Goal: Check status: Check status

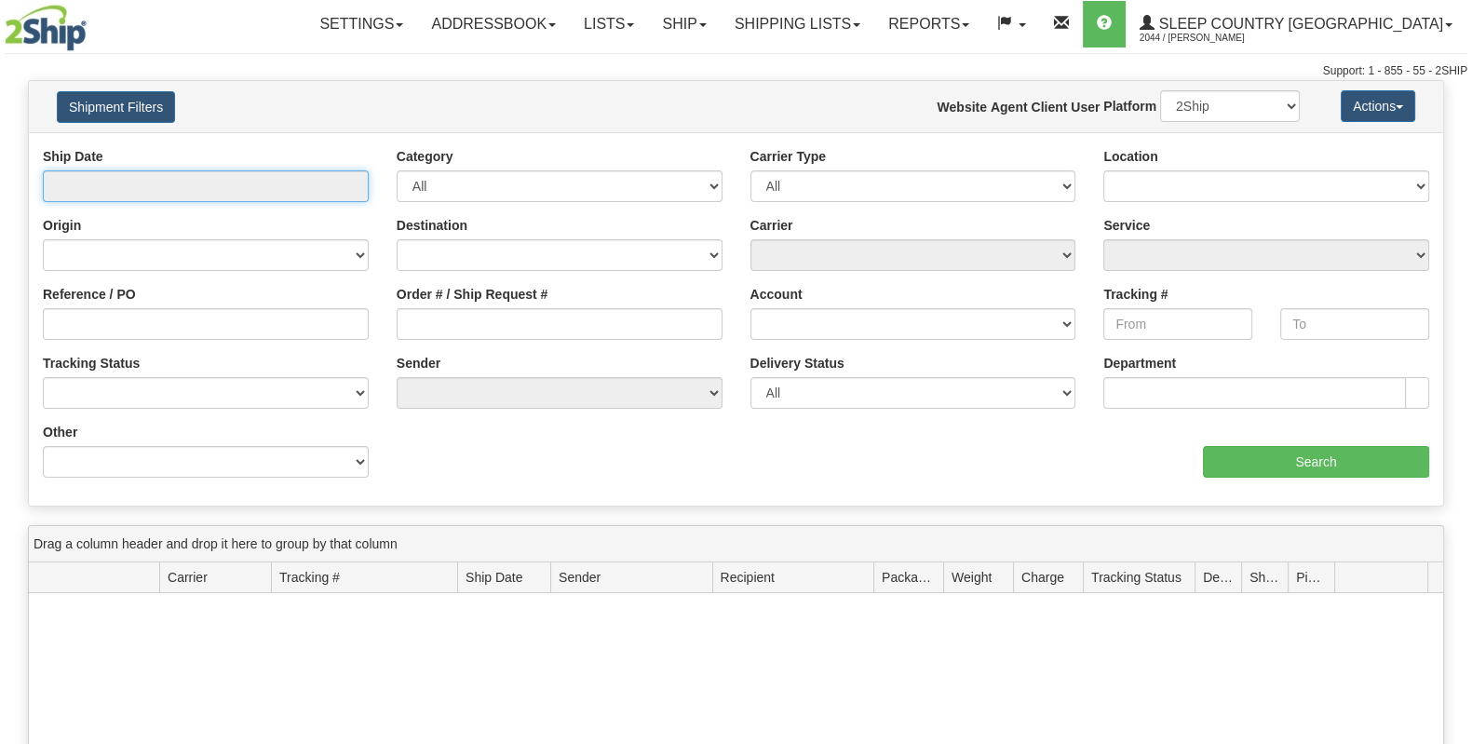
click at [279, 194] on input "text" at bounding box center [206, 186] width 326 height 32
click at [328, 196] on input "text" at bounding box center [206, 186] width 326 height 32
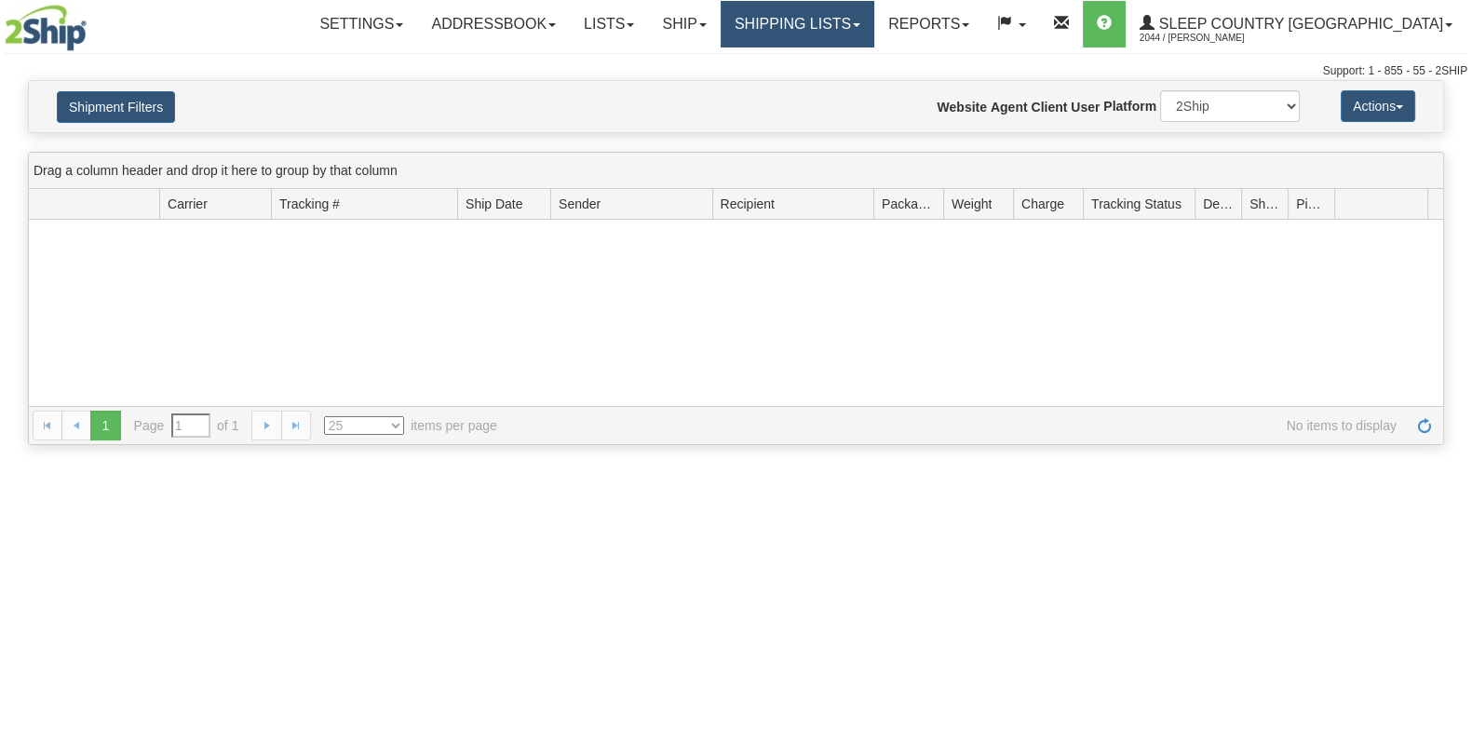
click at [874, 40] on link "Shipping lists" at bounding box center [798, 24] width 154 height 47
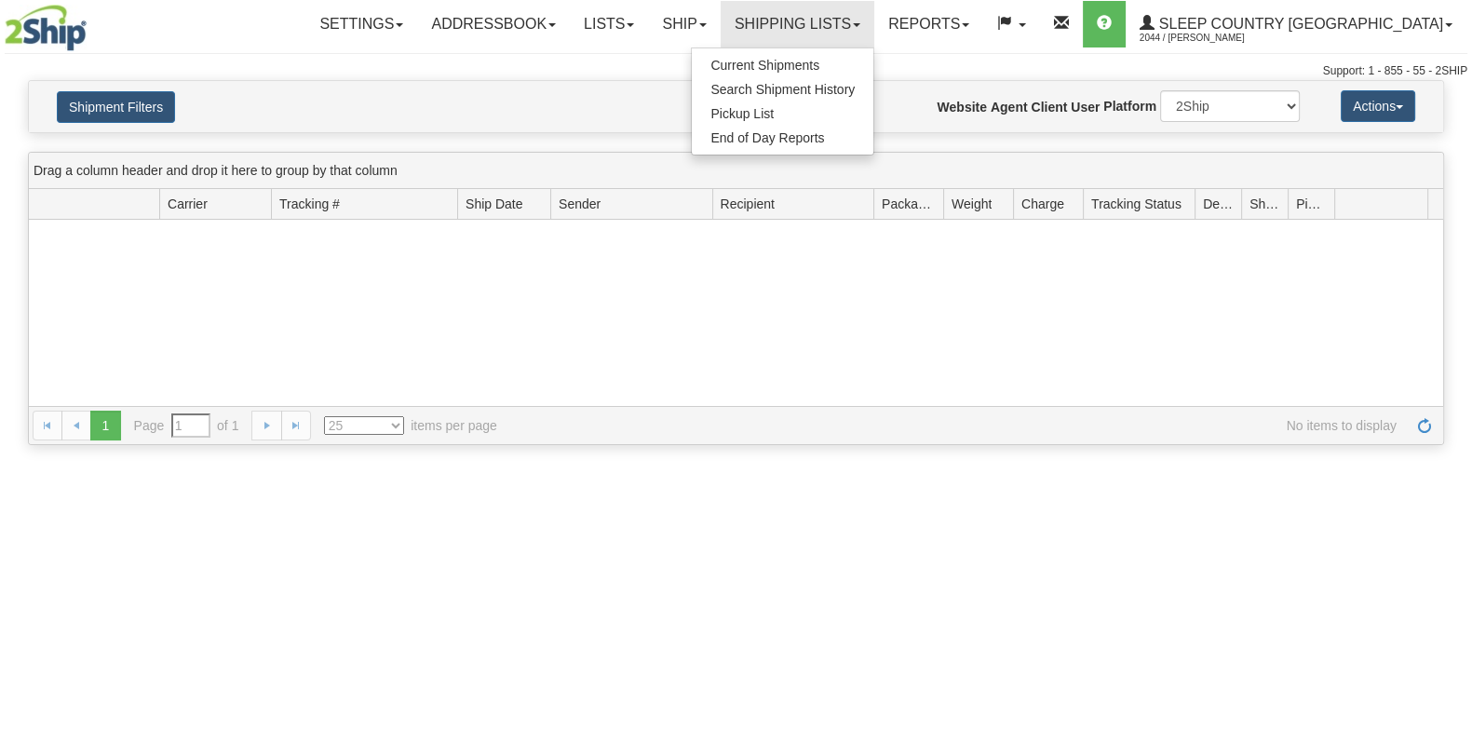
click at [403, 139] on div "Please wait... × Confirm Delete Delete Cancel × Confirm Delete Yes No Cancel × …" at bounding box center [736, 262] width 1472 height 365
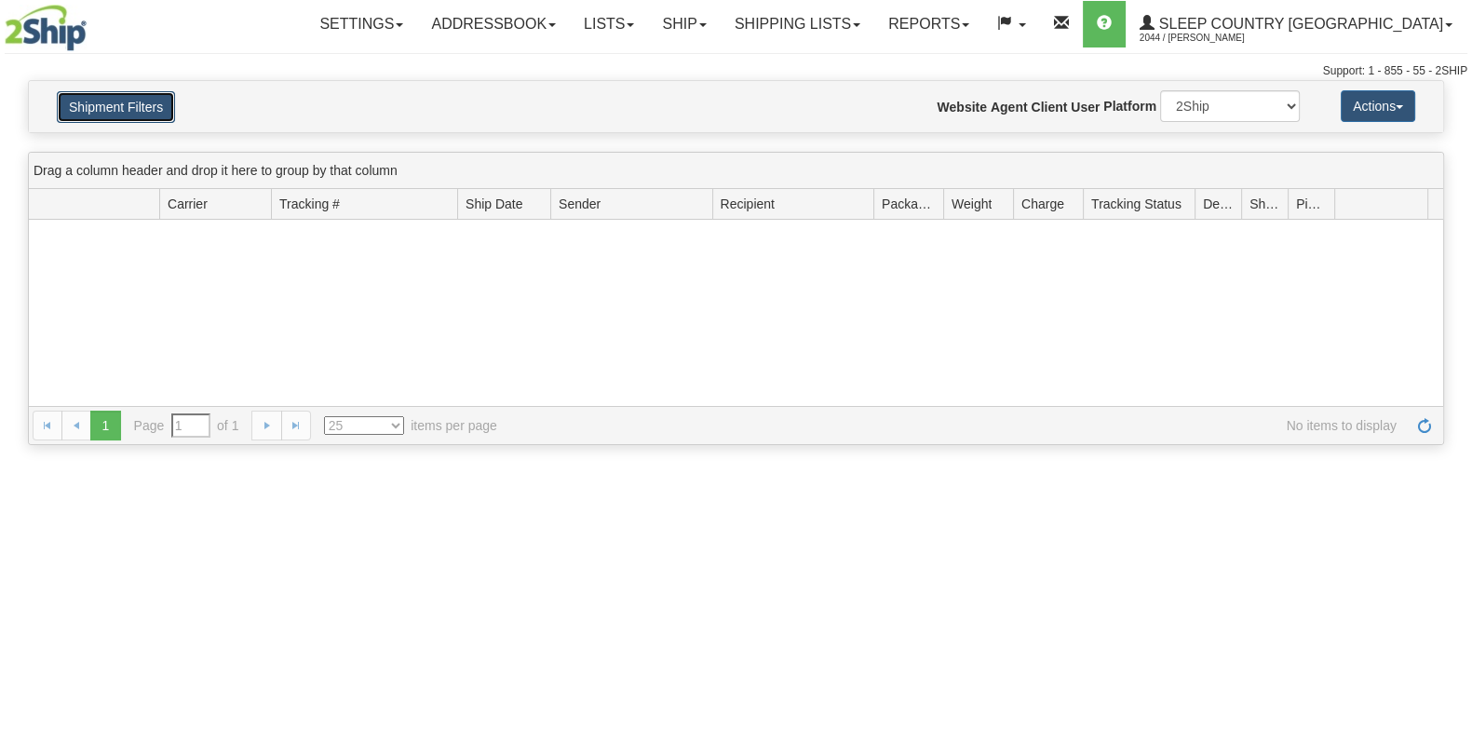
click at [154, 109] on button "Shipment Filters" at bounding box center [116, 107] width 118 height 32
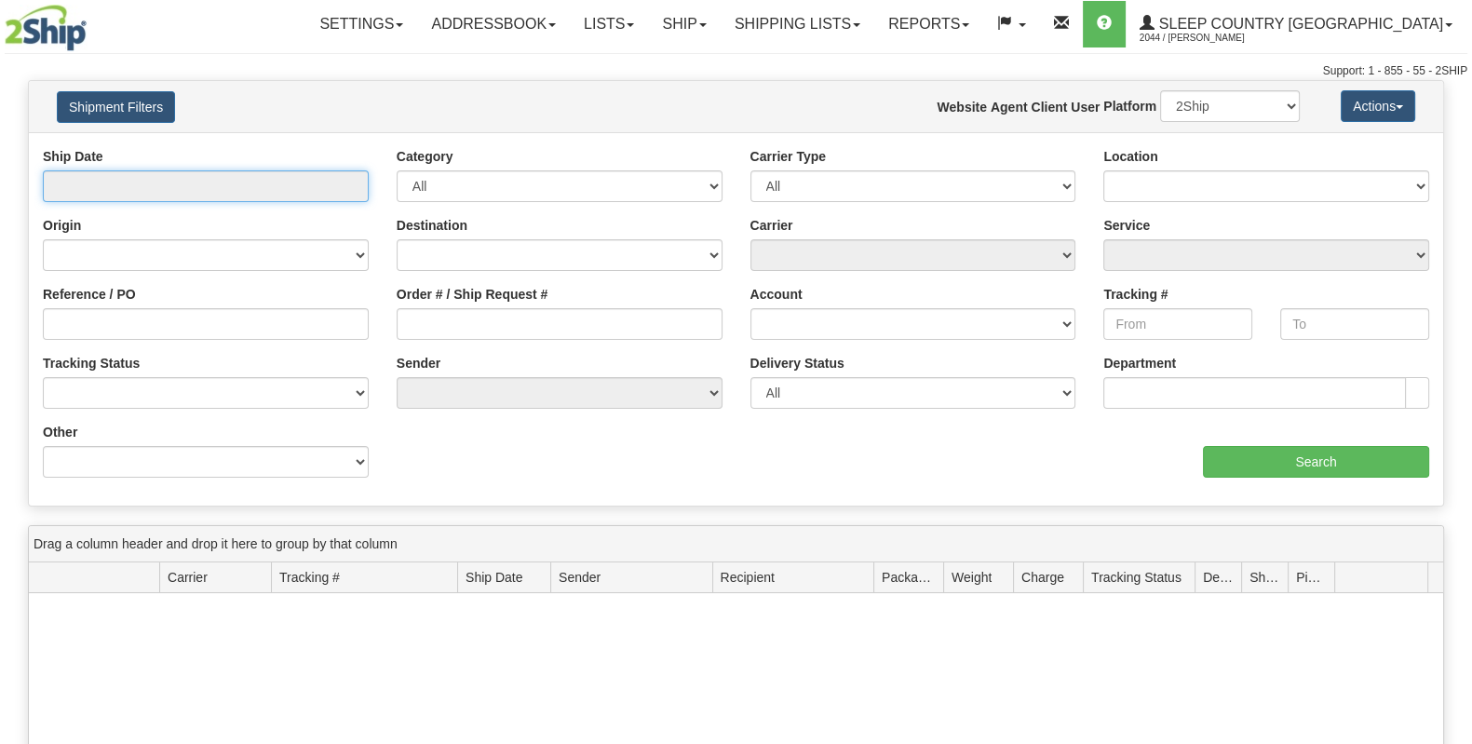
click at [193, 197] on input "text" at bounding box center [206, 186] width 326 height 32
click at [284, 188] on input "text" at bounding box center [206, 186] width 326 height 32
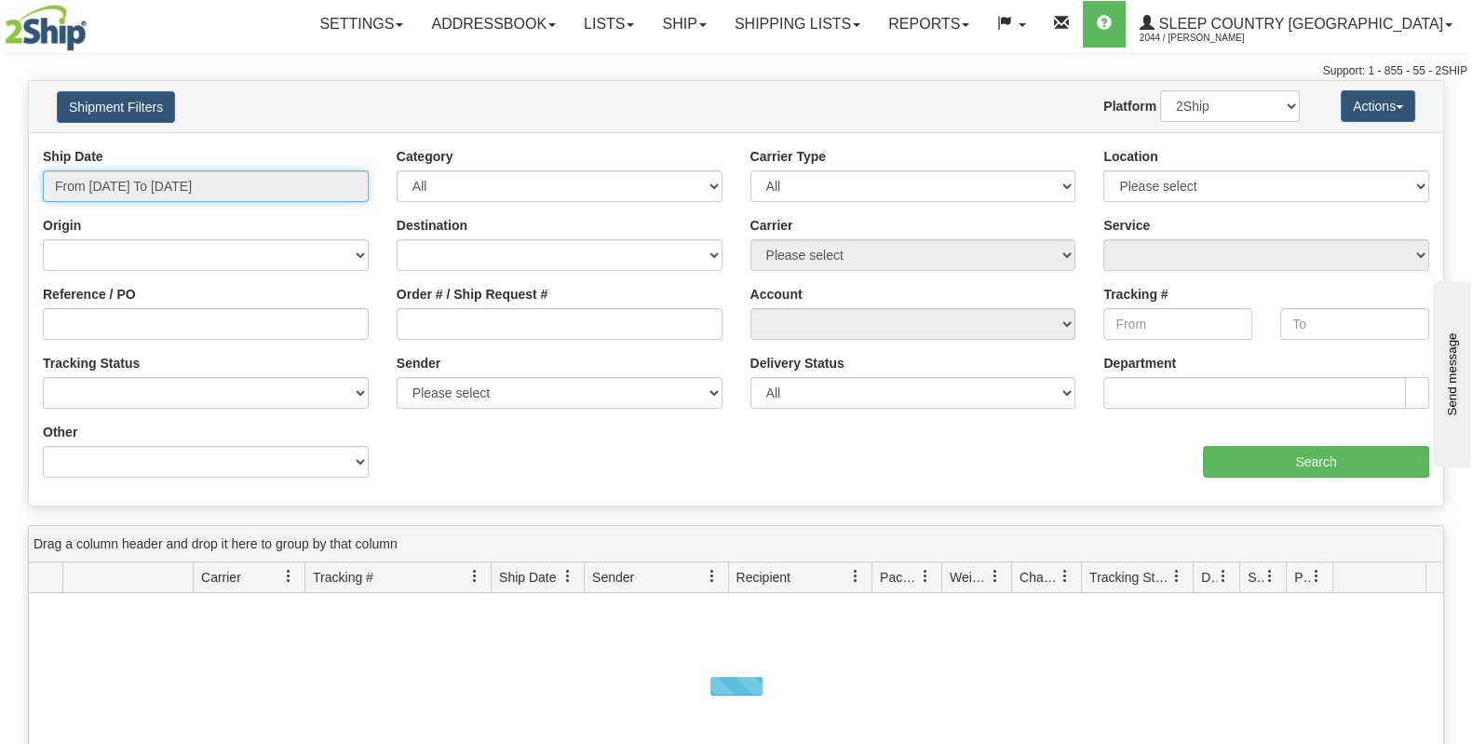
click at [233, 183] on input "From [DATE] To [DATE]" at bounding box center [206, 186] width 326 height 32
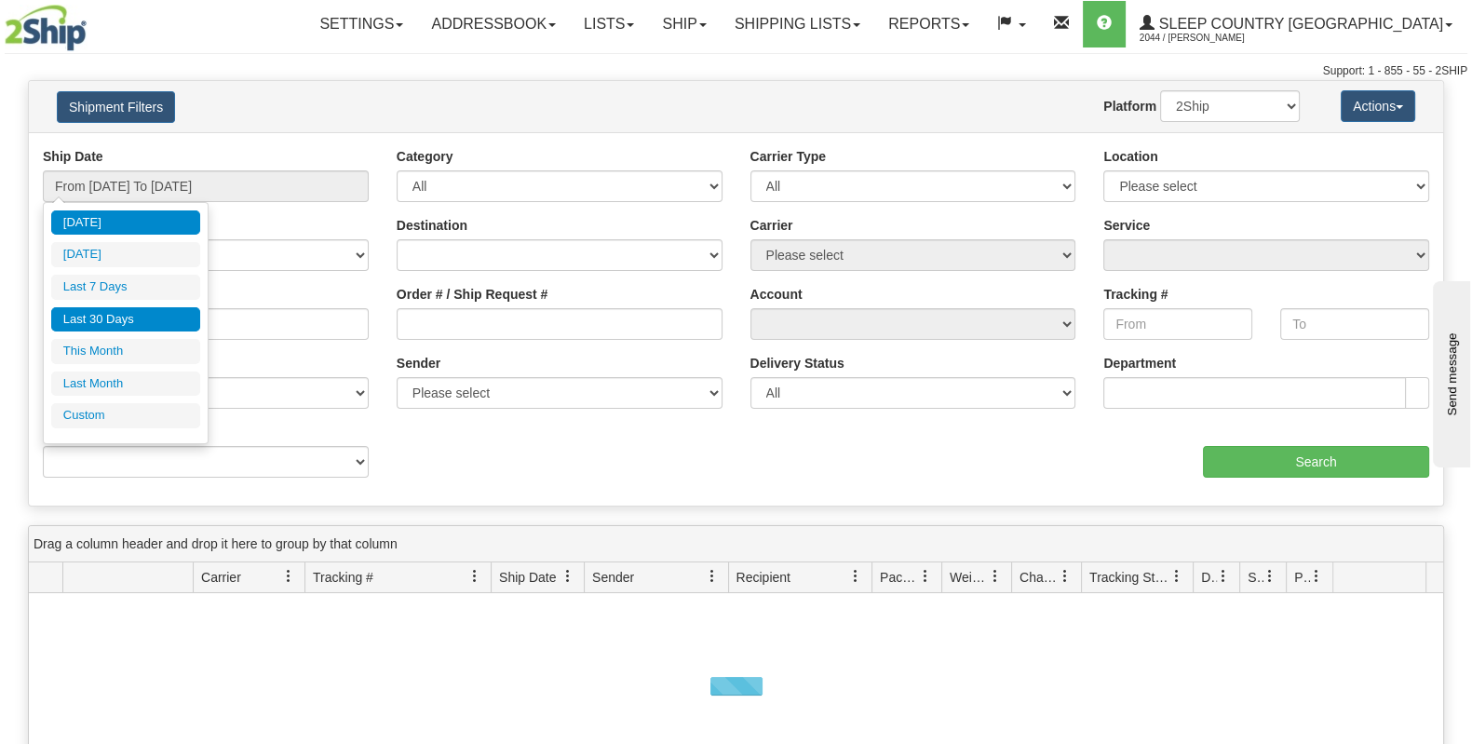
click at [138, 322] on li "Last 30 Days" at bounding box center [125, 319] width 149 height 25
type input "From [DATE] To [DATE]"
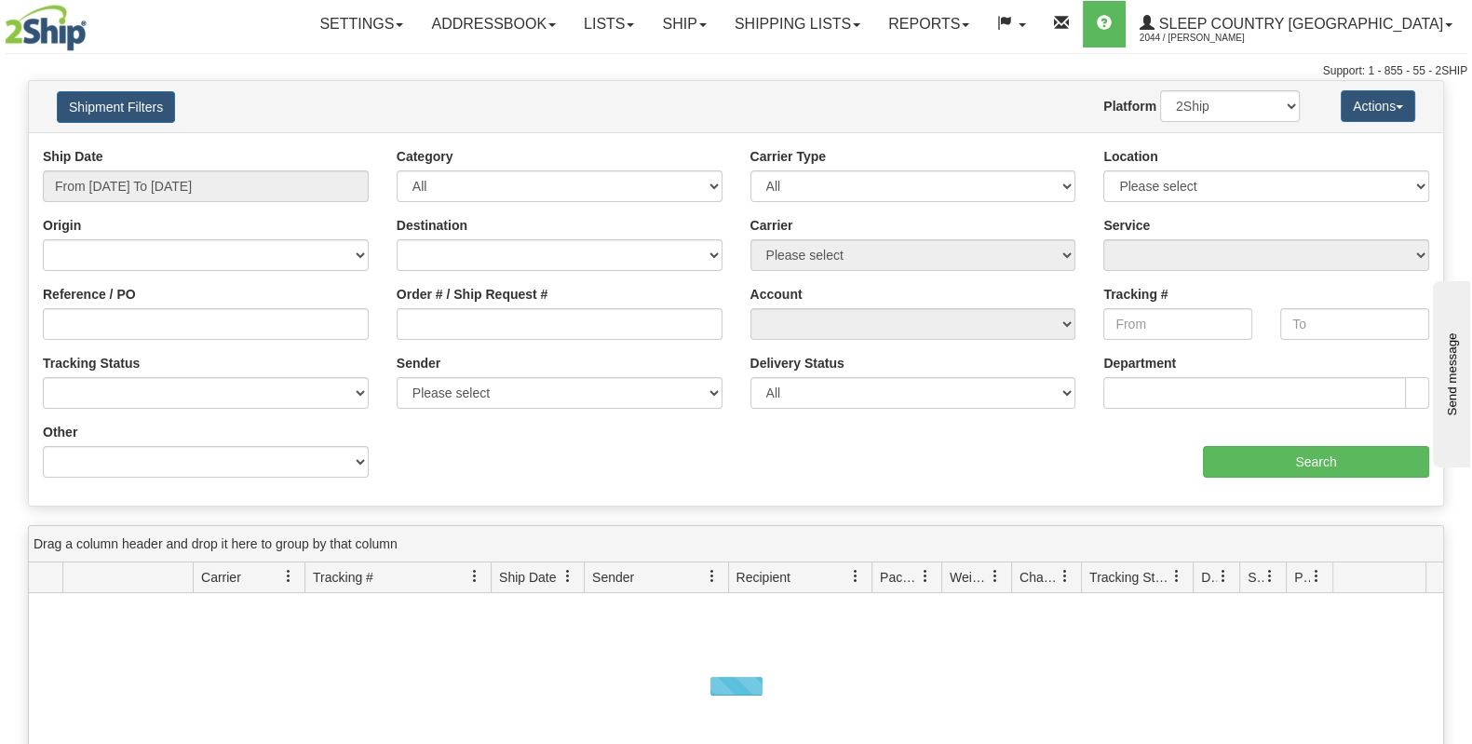
click at [492, 342] on div "Order # / Ship Request #" at bounding box center [560, 319] width 354 height 69
click at [499, 323] on input "Order # / Ship Request #" at bounding box center [560, 324] width 326 height 32
paste input "9002I034727"
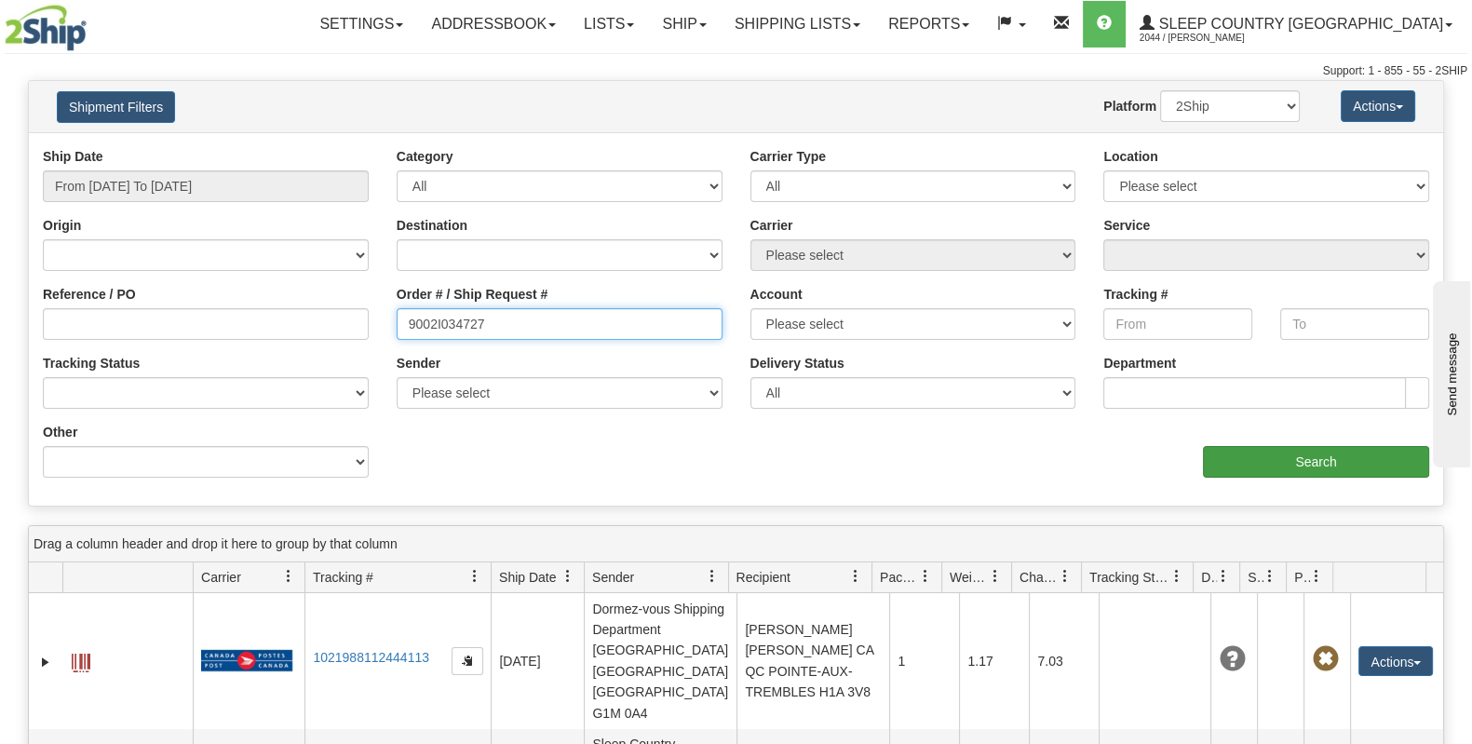
type input "9002I034727"
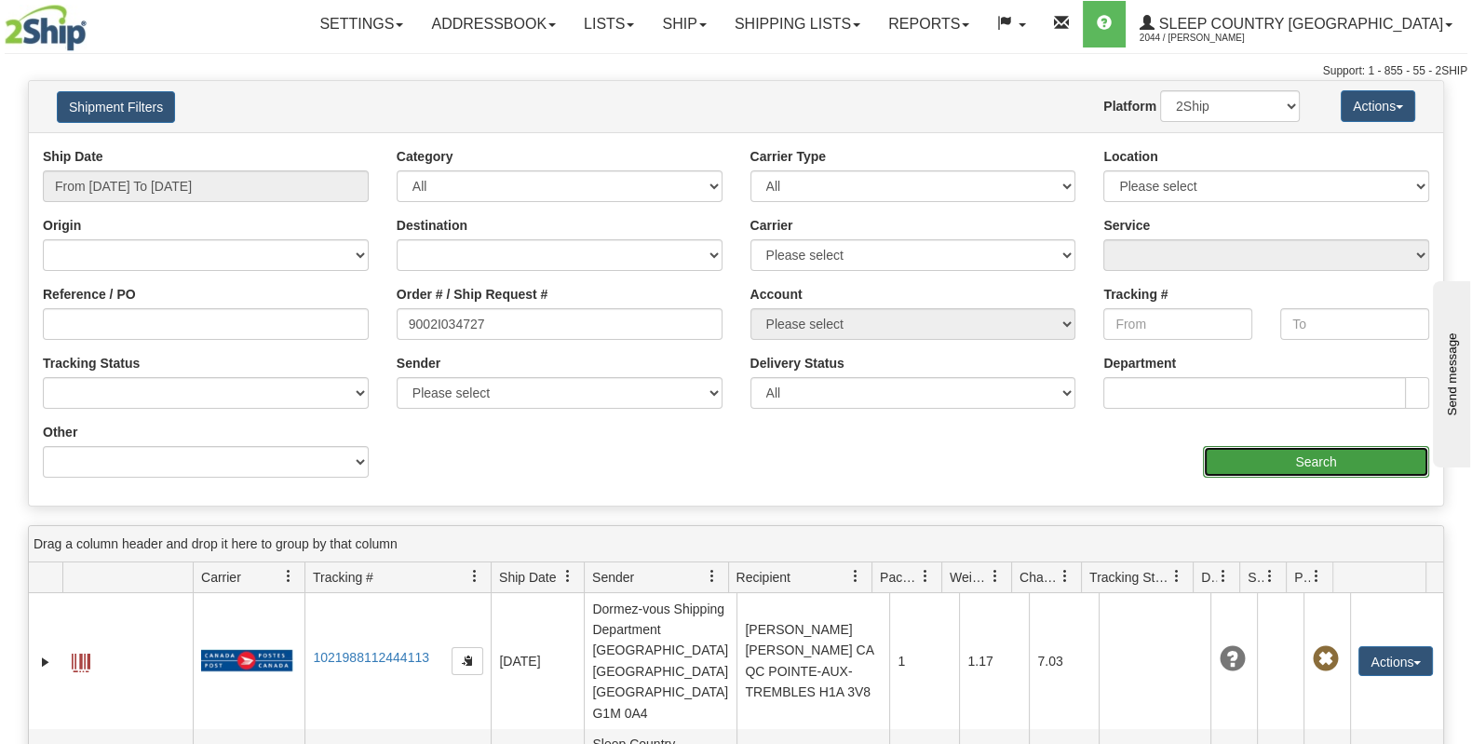
click at [1280, 464] on input "Search" at bounding box center [1316, 462] width 226 height 32
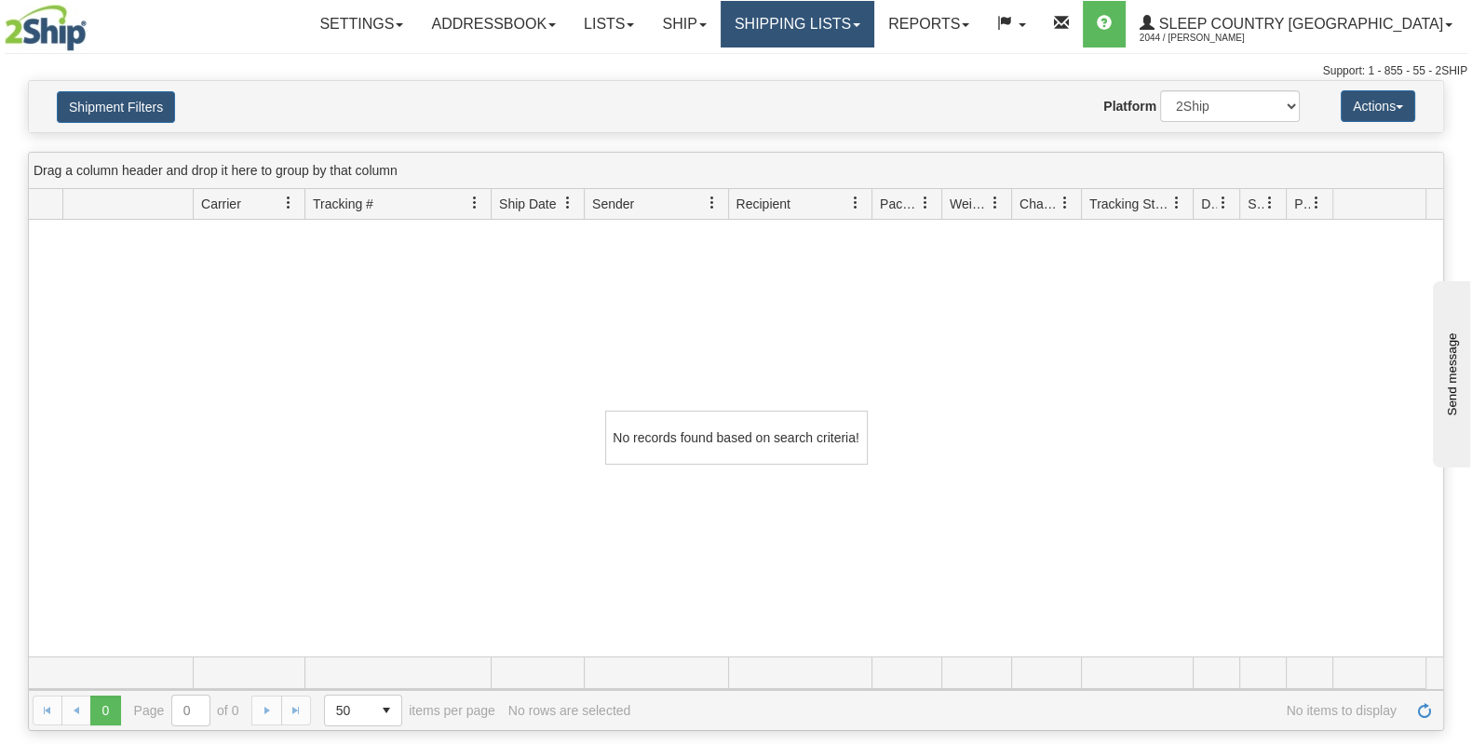
click at [874, 27] on link "Shipping lists" at bounding box center [798, 24] width 154 height 47
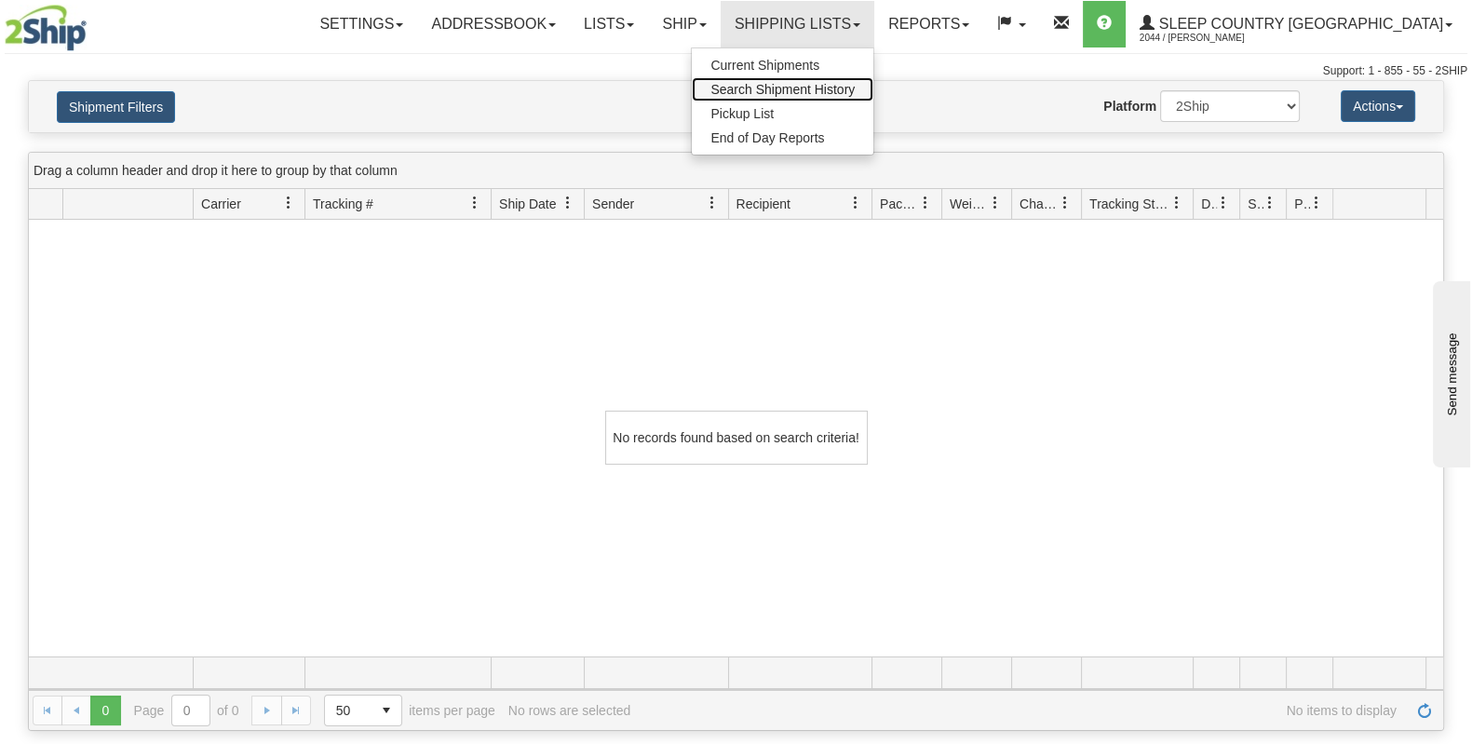
click at [855, 89] on span "Search Shipment History" at bounding box center [782, 89] width 144 height 15
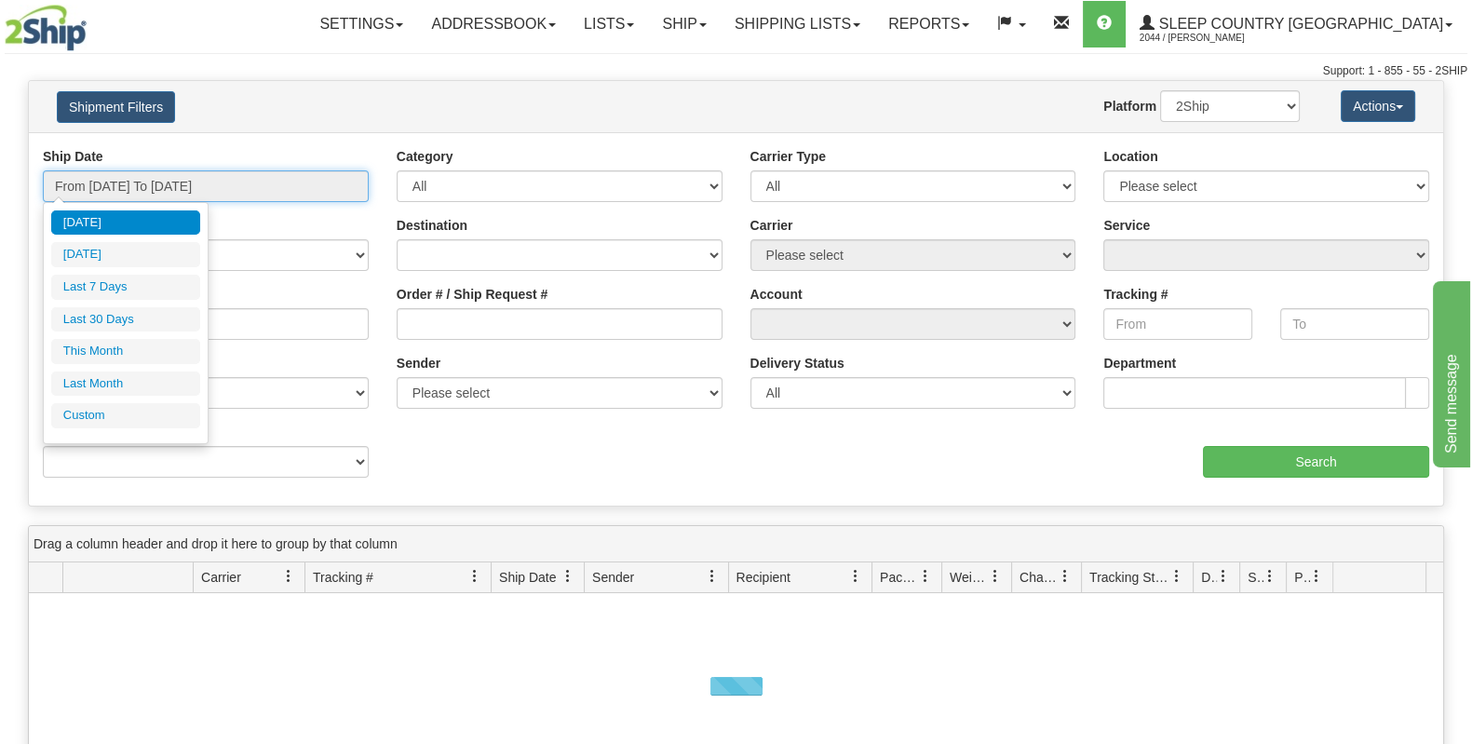
click at [255, 193] on input "From [DATE] To [DATE]" at bounding box center [206, 186] width 326 height 32
click at [142, 326] on li "Last 30 Days" at bounding box center [125, 319] width 149 height 25
type input "From [DATE] To [DATE]"
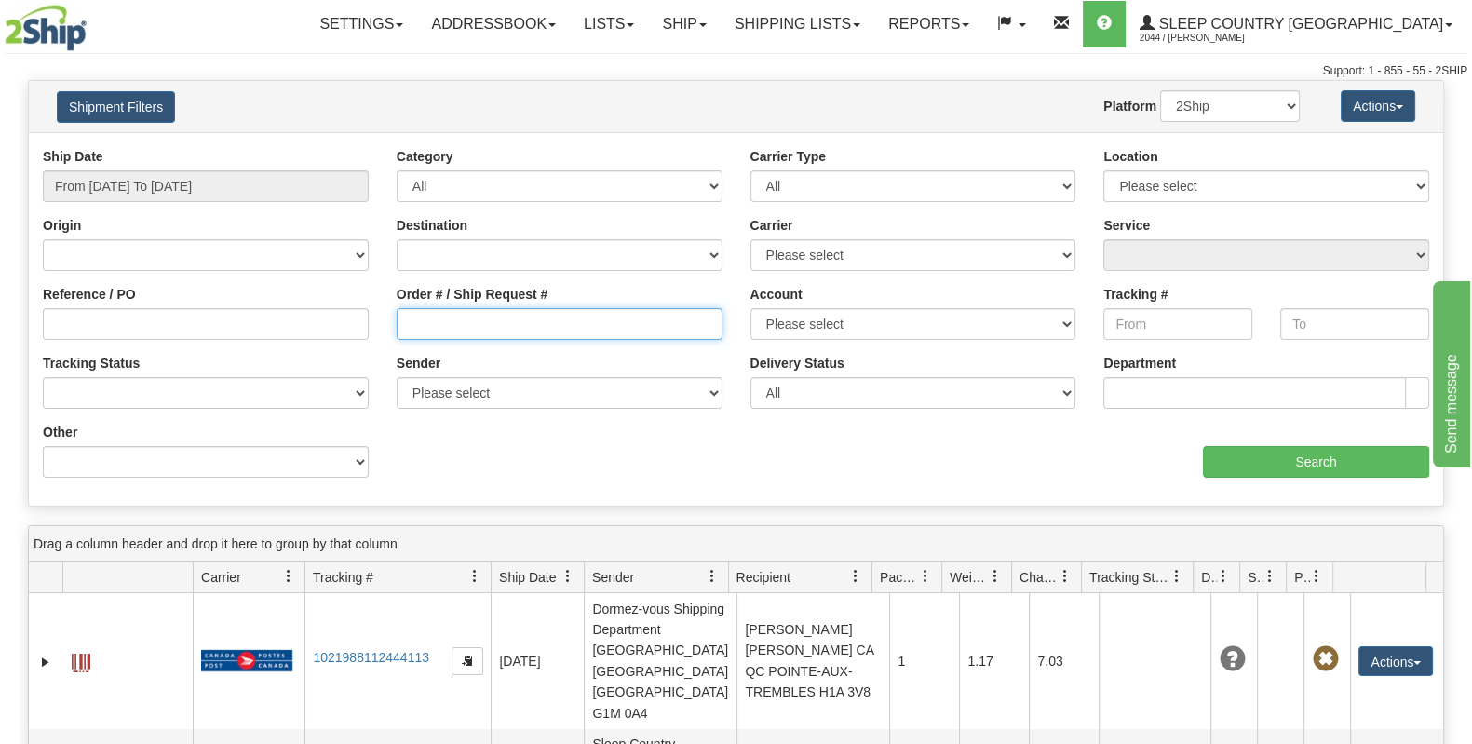
click at [492, 309] on input "Order # / Ship Request #" at bounding box center [560, 324] width 326 height 32
paste input "9002I034727"
type input "9002I034727"
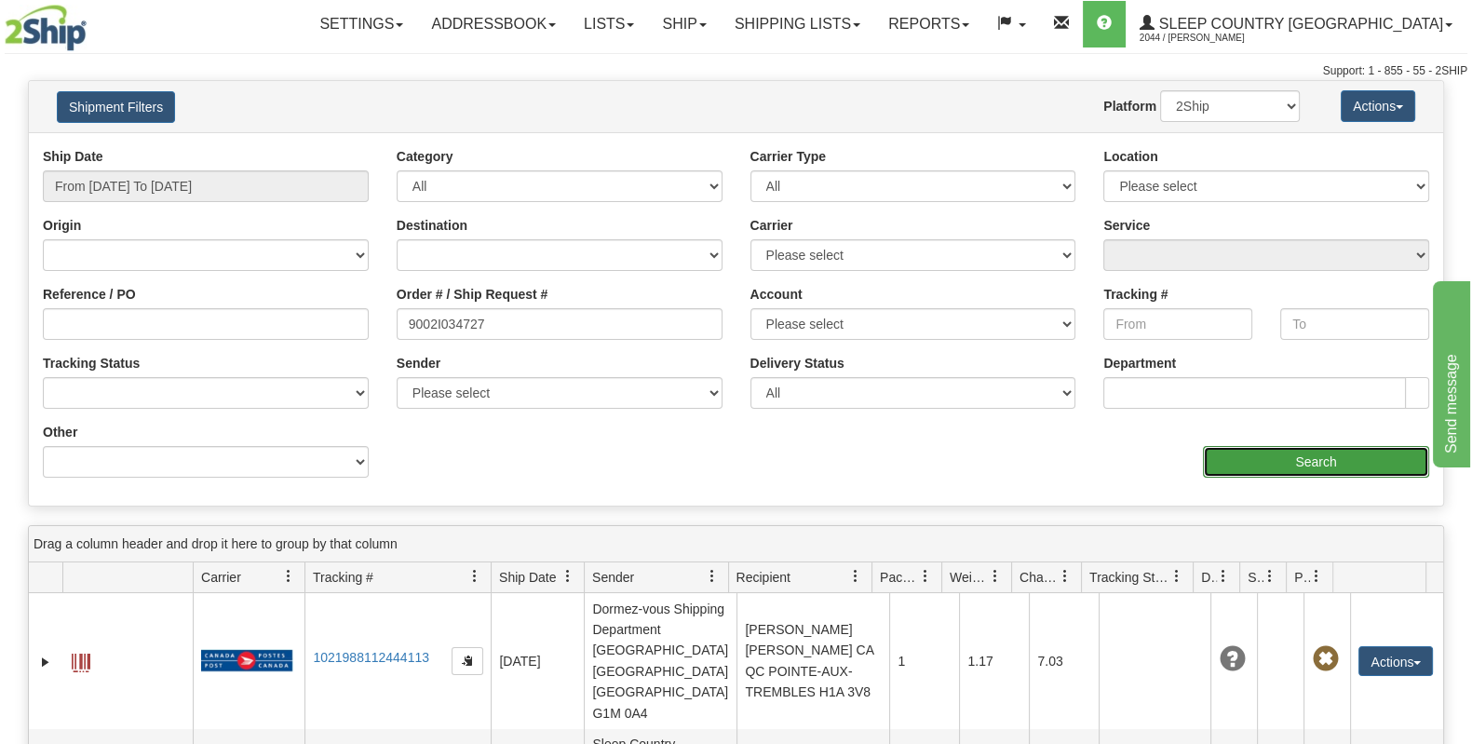
click at [1280, 464] on input "Search" at bounding box center [1316, 462] width 226 height 32
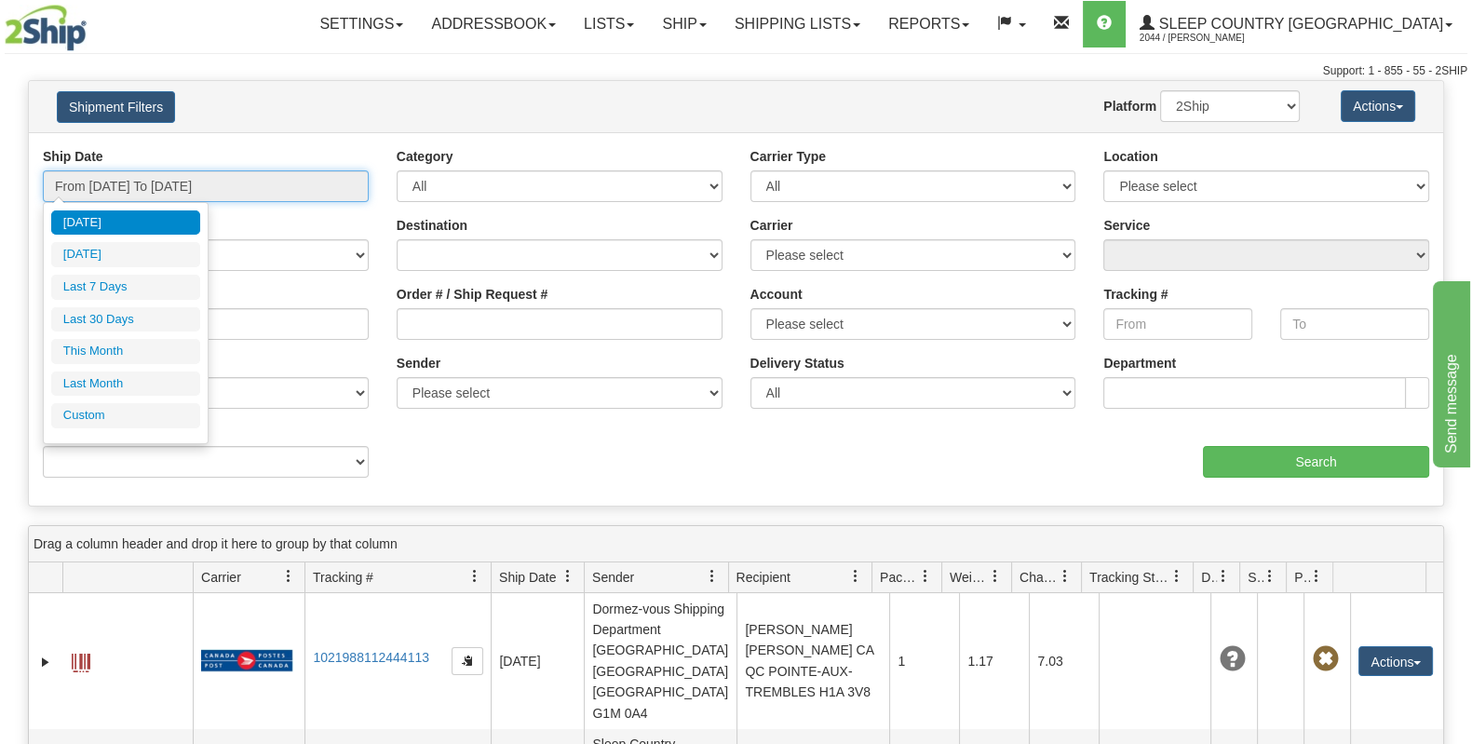
click at [247, 189] on input "From [DATE] To [DATE]" at bounding box center [206, 186] width 326 height 32
click at [150, 320] on li "Last 30 Days" at bounding box center [125, 319] width 149 height 25
type input "From [DATE] To [DATE]"
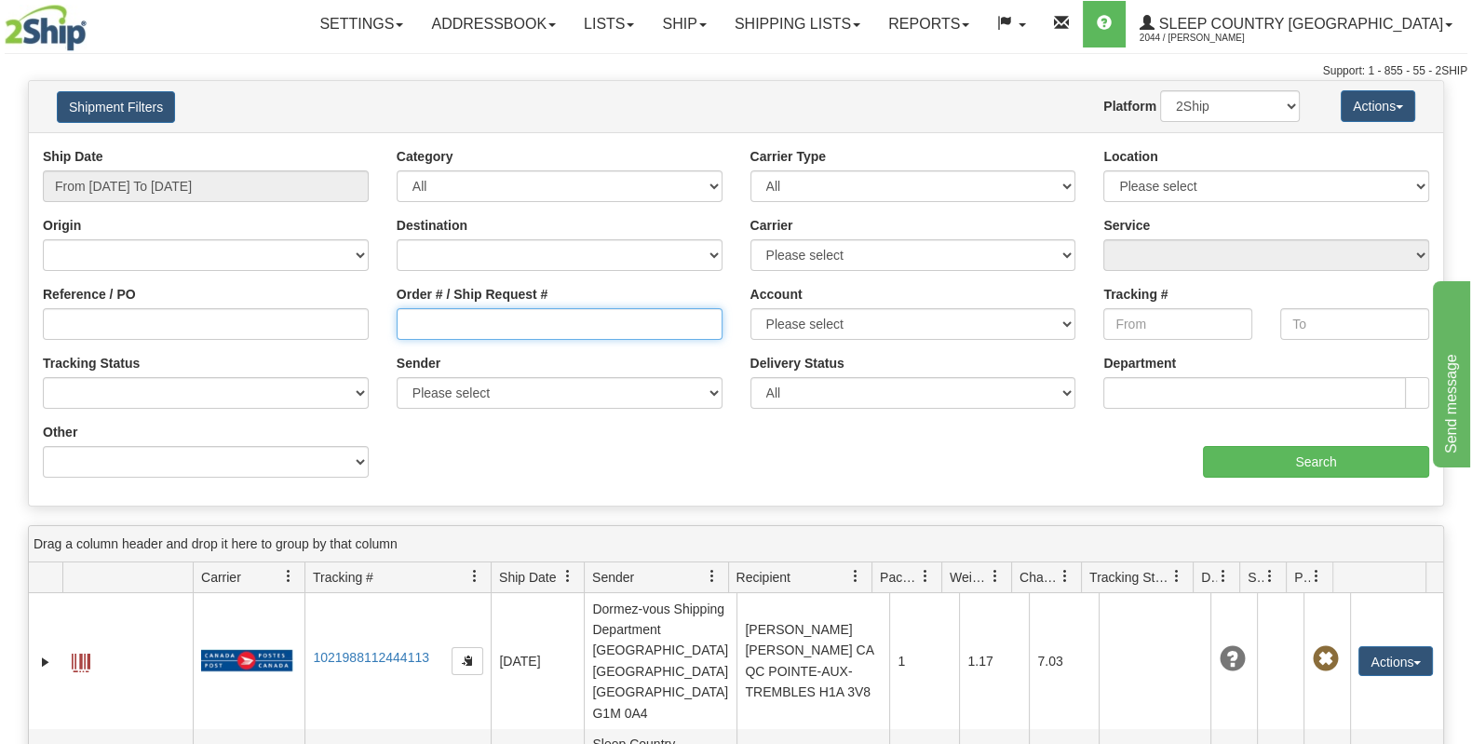
click at [517, 328] on input "Order # / Ship Request #" at bounding box center [560, 324] width 326 height 32
paste input "9000I032270"
type input "9000I032270"
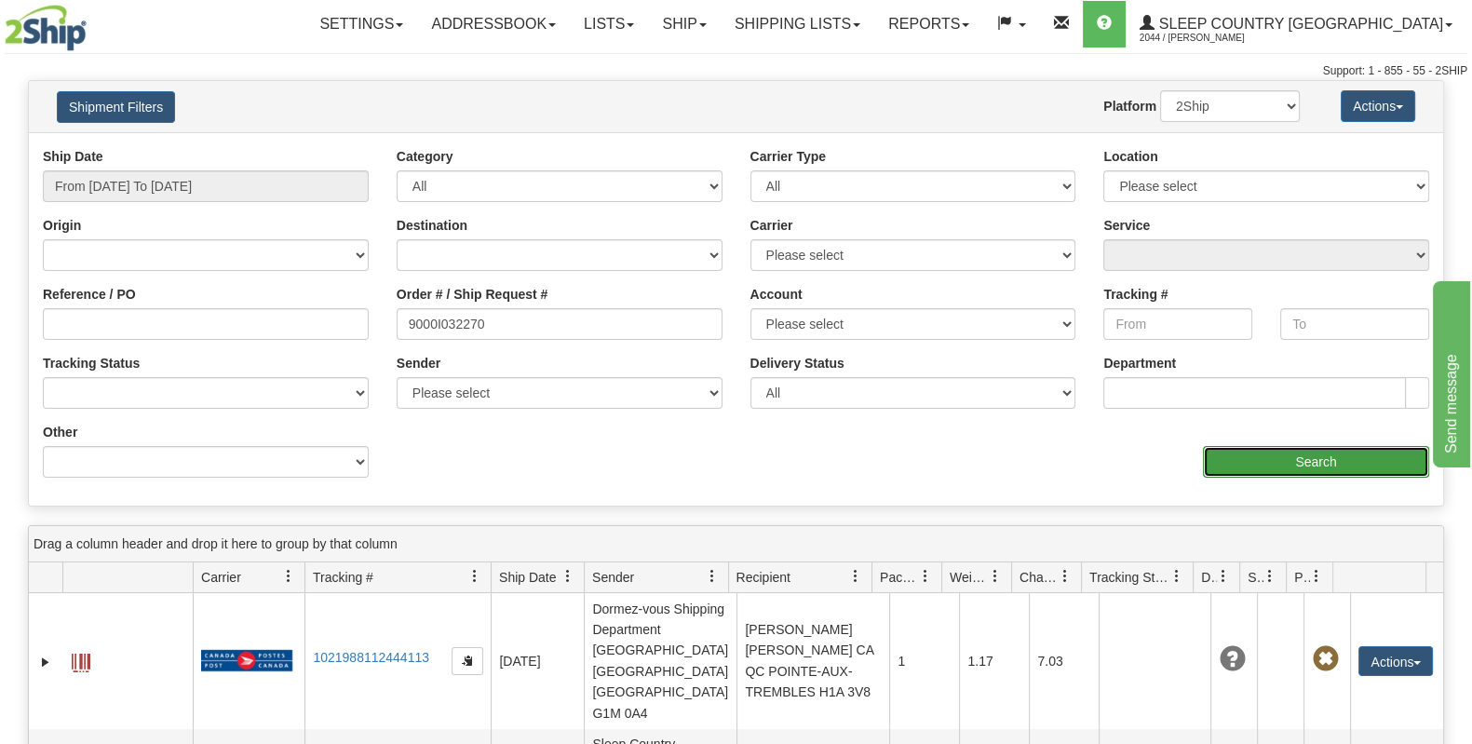
click at [1289, 472] on input "Search" at bounding box center [1316, 462] width 226 height 32
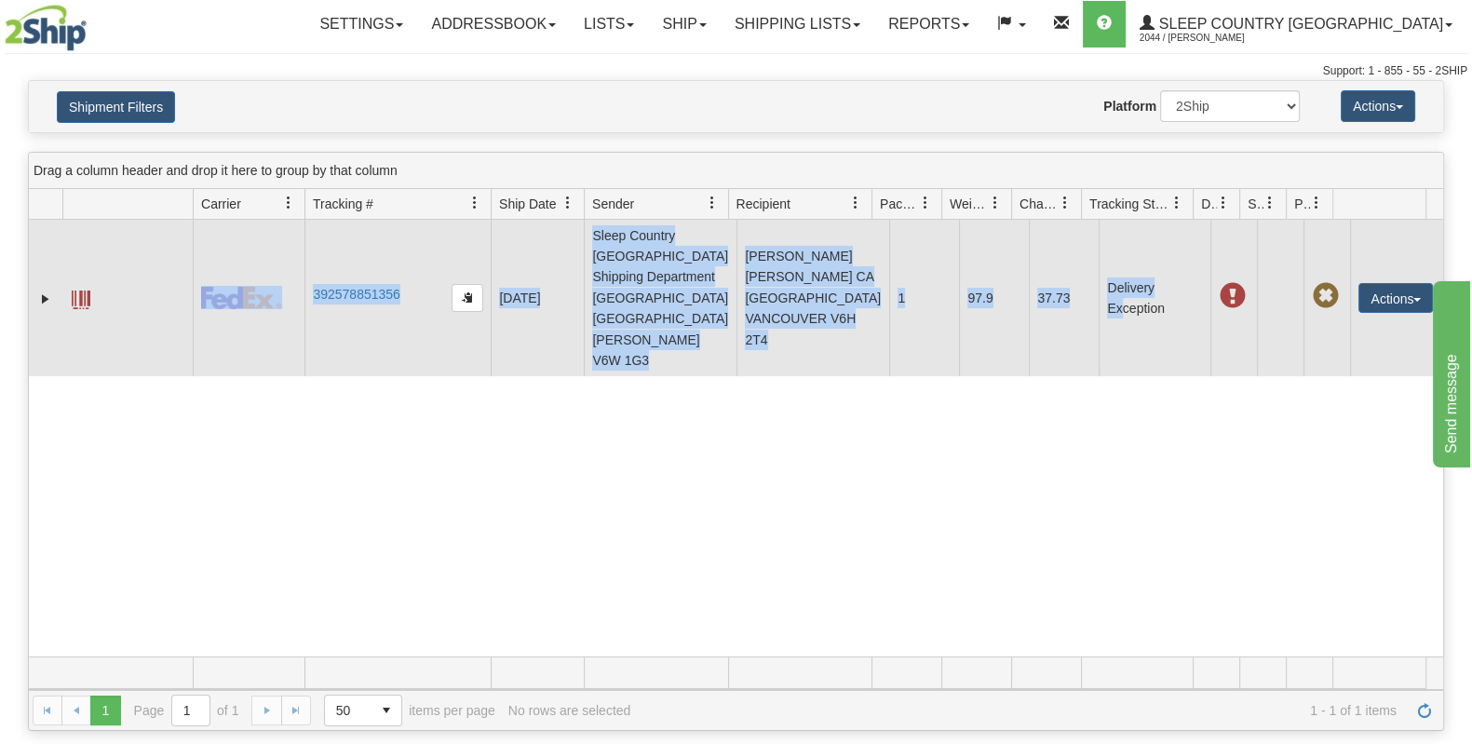
drag, startPoint x: 1106, startPoint y: 311, endPoint x: 1106, endPoint y: 289, distance: 22.3
click at [1106, 296] on div "31529935 2044 392578851356 08/27/2025 08/27/2025 12:44:42 PM Sleep Country Cana…" at bounding box center [736, 438] width 1414 height 437
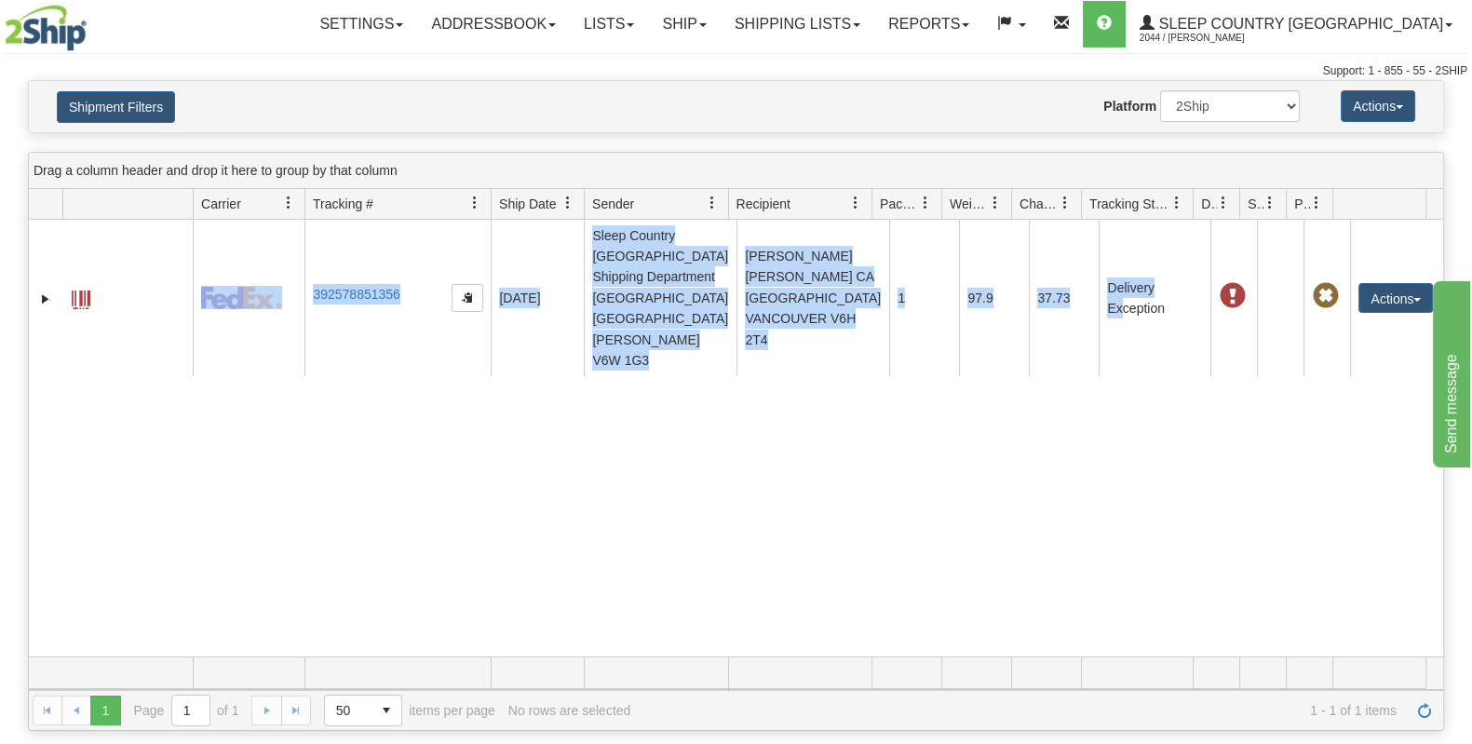
click at [1150, 390] on div "31529935 2044 392578851356 08/27/2025 08/27/2025 12:44:42 PM Sleep Country Cana…" at bounding box center [736, 438] width 1414 height 437
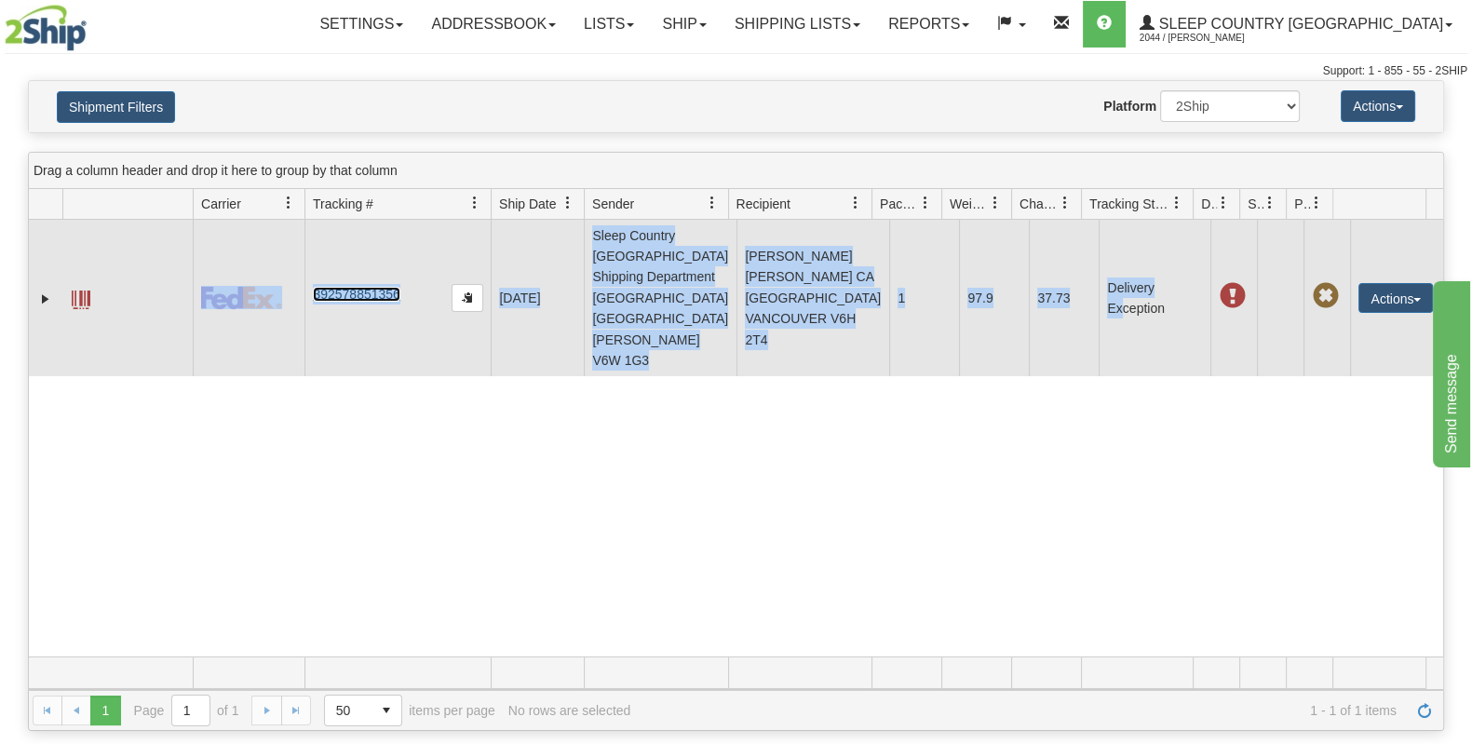
click at [337, 287] on link "392578851356" at bounding box center [356, 294] width 87 height 15
